Goal: Navigation & Orientation: Go to known website

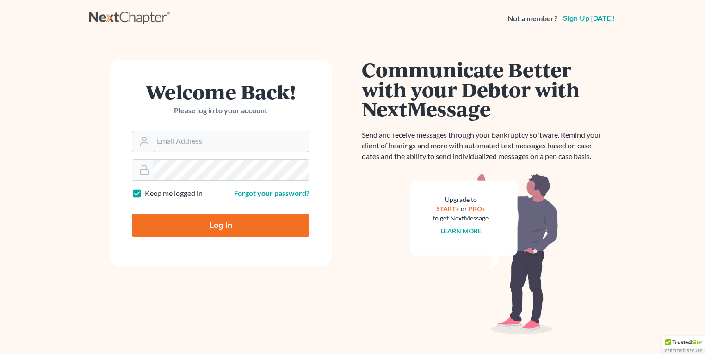
type input "[EMAIL_ADDRESS][DOMAIN_NAME]"
click at [206, 225] on input "Log In" at bounding box center [221, 225] width 178 height 23
type input "Thinking..."
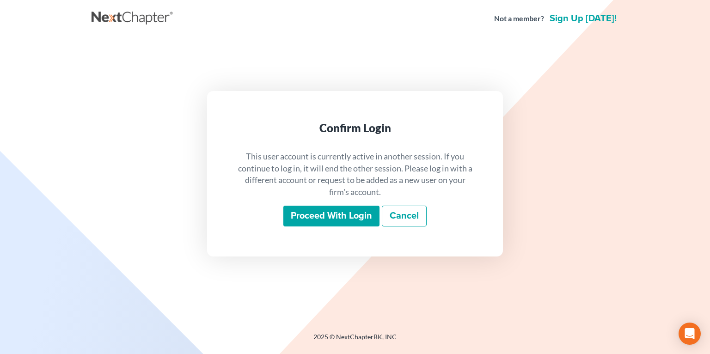
click at [335, 217] on input "Proceed with login" at bounding box center [331, 216] width 96 height 21
